Goal: Task Accomplishment & Management: Complete application form

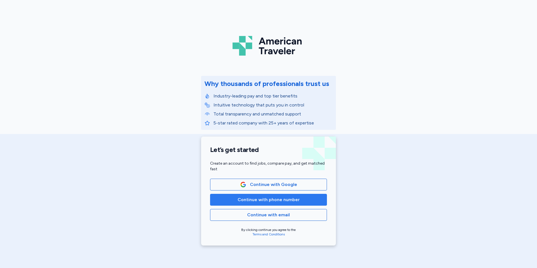
click at [296, 198] on span "Continue with phone number" at bounding box center [269, 199] width 62 height 7
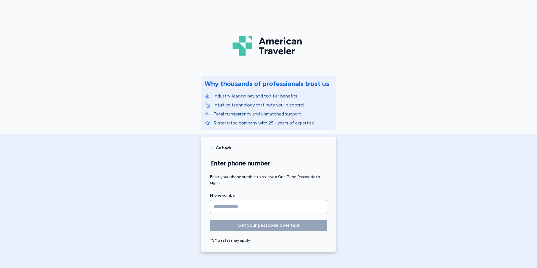
click at [247, 208] on input "Phone number" at bounding box center [268, 206] width 117 height 13
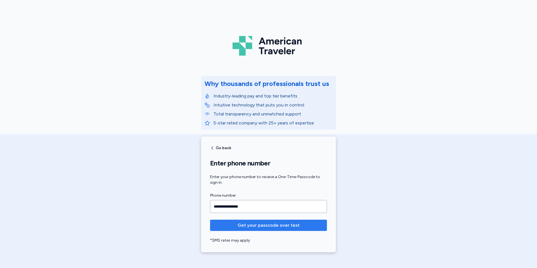
type input "**********"
click at [265, 226] on span "Get your passcode over text" at bounding box center [269, 225] width 62 height 7
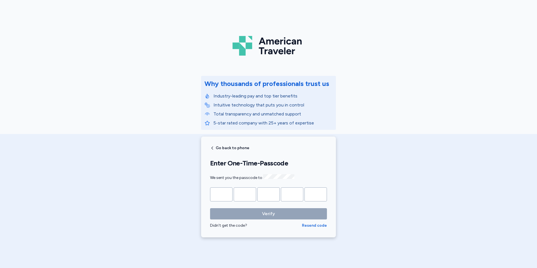
type input "*"
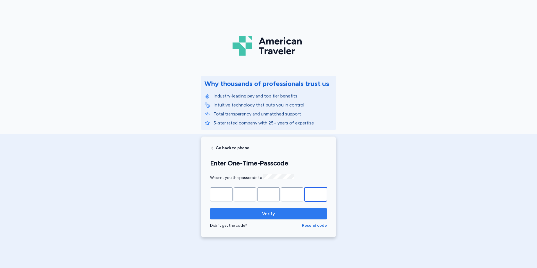
type input "*"
click at [267, 215] on span "Verify" at bounding box center [268, 213] width 13 height 7
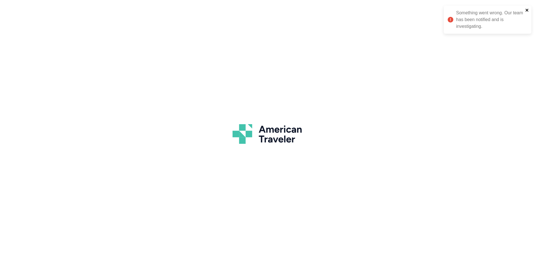
click at [526, 11] on icon "close" at bounding box center [527, 10] width 3 height 3
click at [247, 184] on div "American Traveler" at bounding box center [268, 134] width 537 height 268
click at [452, 19] on icon at bounding box center [451, 20] width 6 height 6
